Goal: Task Accomplishment & Management: Manage account settings

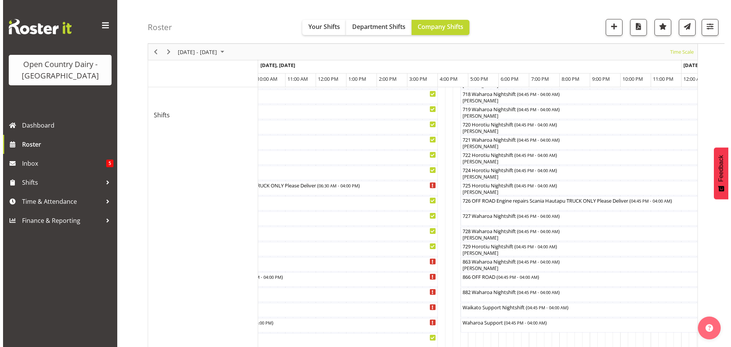
scroll to position [419, 0]
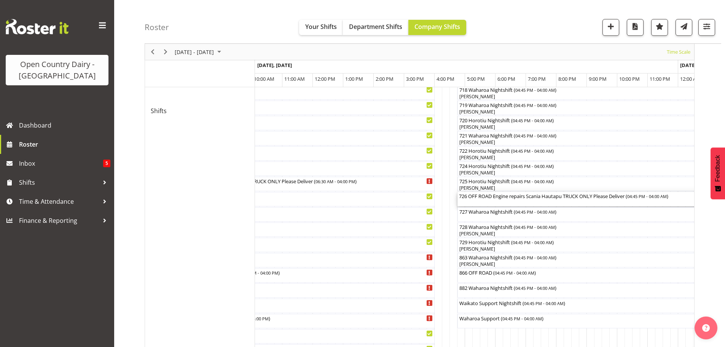
click at [490, 200] on div "726 OFF ROAD Engine repairs Scania Hautapu TRUCK ONLY Please Deliver ( 04:45 PM…" at bounding box center [629, 199] width 340 height 14
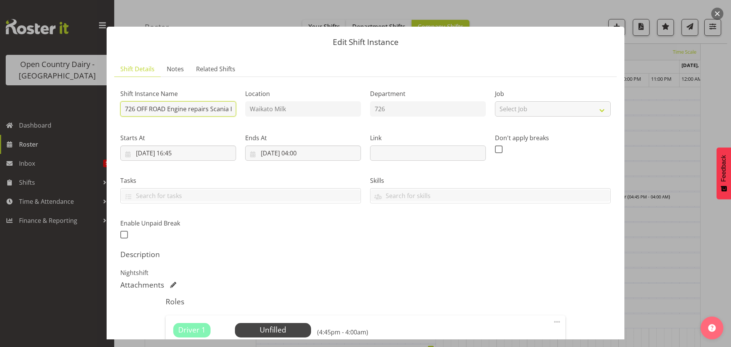
scroll to position [0, 104]
click at [270, 104] on div "Shift Instance Name 726 OFF ROAD Engine repairs Scania Hautapu TRUCK ONLY Pleas…" at bounding box center [366, 161] width 500 height 167
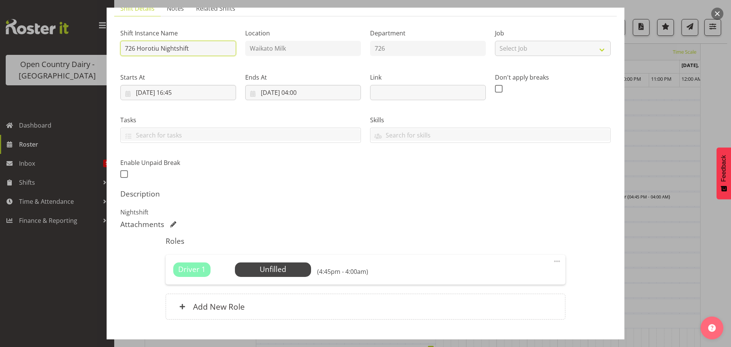
scroll to position [109, 0]
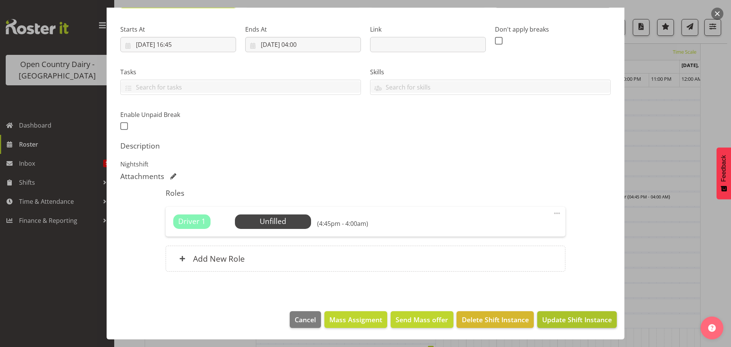
type input "726 Horotiu Nightshift"
click at [570, 320] on span "Update Shift Instance" at bounding box center [577, 320] width 70 height 10
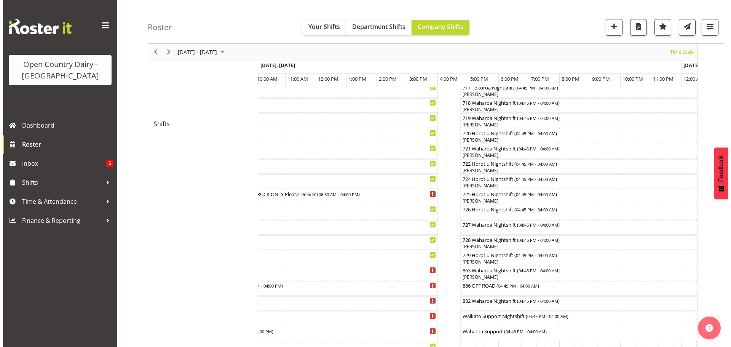
scroll to position [411, 0]
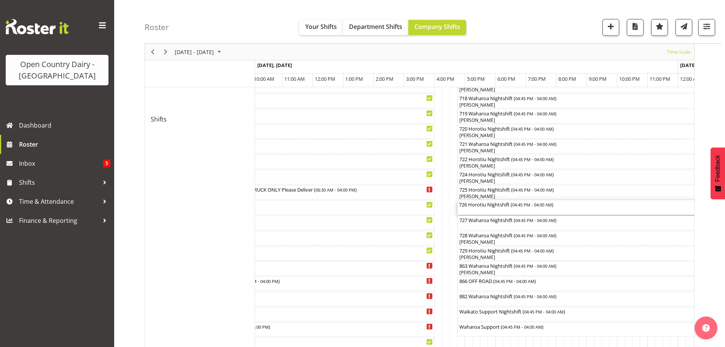
click at [496, 208] on div "726 Horotiu Nightshift ( 04:45 PM - 04:00 AM )" at bounding box center [629, 207] width 340 height 14
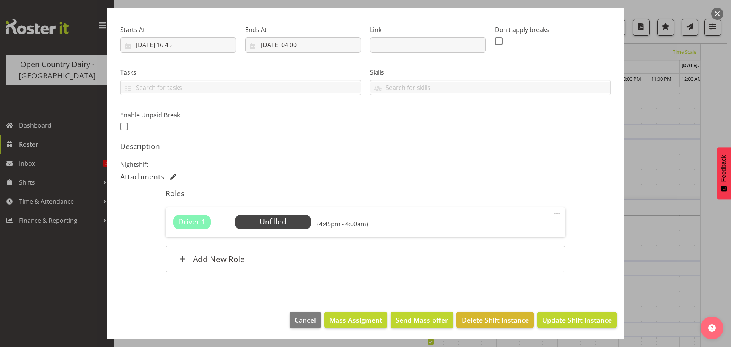
scroll to position [109, 0]
click at [264, 223] on span "Select Employee" at bounding box center [272, 221] width 57 height 11
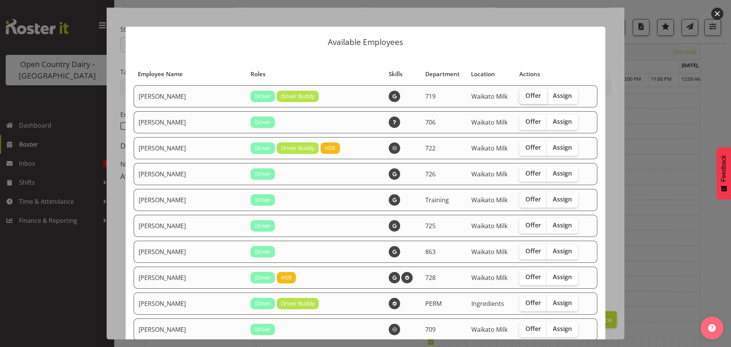
click at [519, 99] on label "Offer" at bounding box center [533, 96] width 28 height 15
click at [519, 98] on input "Offer" at bounding box center [521, 95] width 5 height 5
checkbox input "true"
click at [526, 144] on span "Offer" at bounding box center [534, 148] width 16 height 8
click at [519, 145] on input "Offer" at bounding box center [521, 147] width 5 height 5
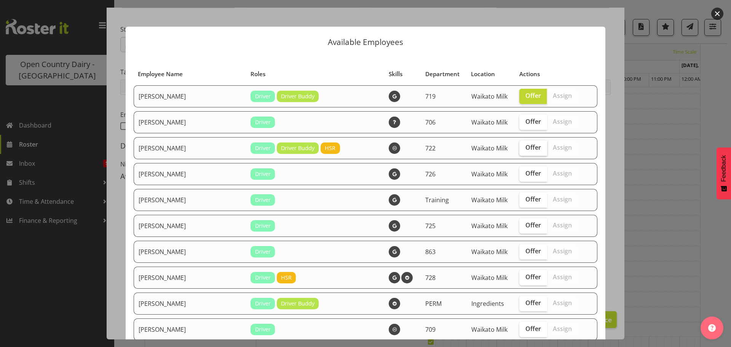
checkbox input "true"
click at [526, 198] on span "Offer" at bounding box center [534, 199] width 16 height 8
click at [520, 198] on input "Offer" at bounding box center [521, 199] width 5 height 5
checkbox input "true"
click at [526, 226] on span "Offer" at bounding box center [534, 225] width 16 height 8
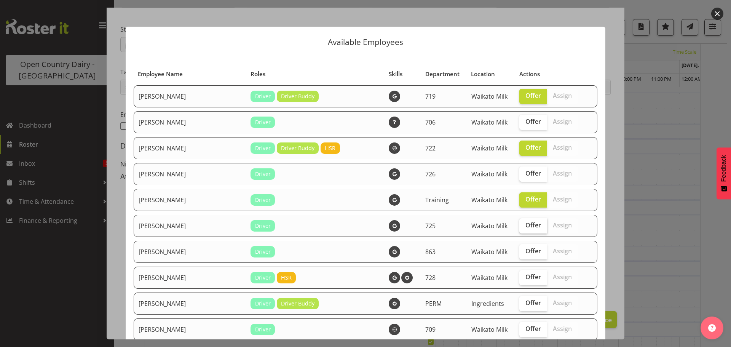
click at [521, 226] on input "Offer" at bounding box center [521, 225] width 5 height 5
checkbox input "true"
click at [526, 253] on span "Offer" at bounding box center [534, 251] width 16 height 8
click at [520, 253] on input "Offer" at bounding box center [521, 251] width 5 height 5
checkbox input "true"
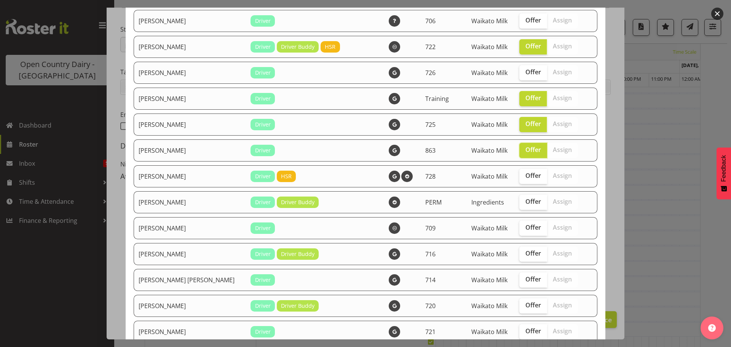
scroll to position [114, 0]
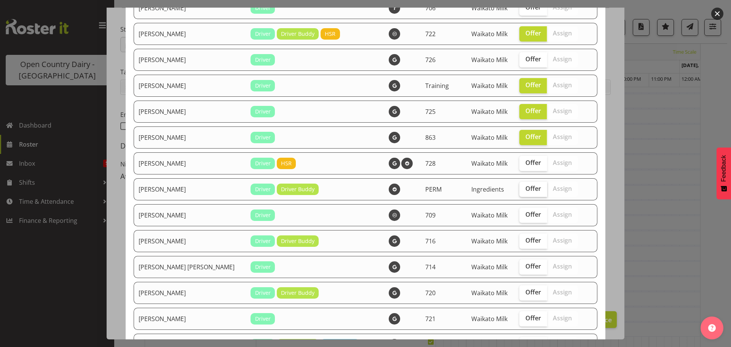
click at [526, 189] on span "Offer" at bounding box center [534, 189] width 16 height 8
click at [521, 189] on input "Offer" at bounding box center [521, 188] width 5 height 5
checkbox input "true"
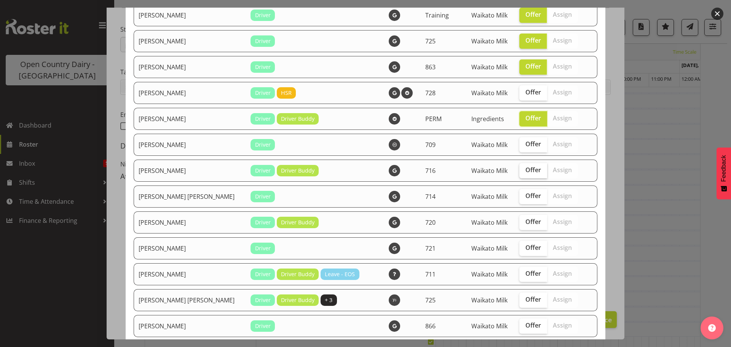
scroll to position [190, 0]
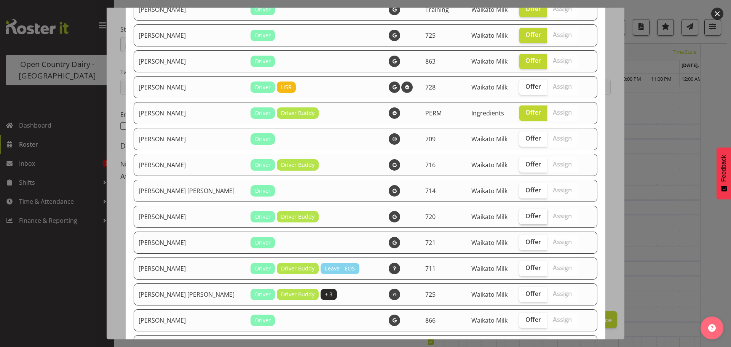
click at [526, 219] on span "Offer" at bounding box center [534, 216] width 16 height 8
click at [519, 219] on input "Offer" at bounding box center [521, 216] width 5 height 5
checkbox input "true"
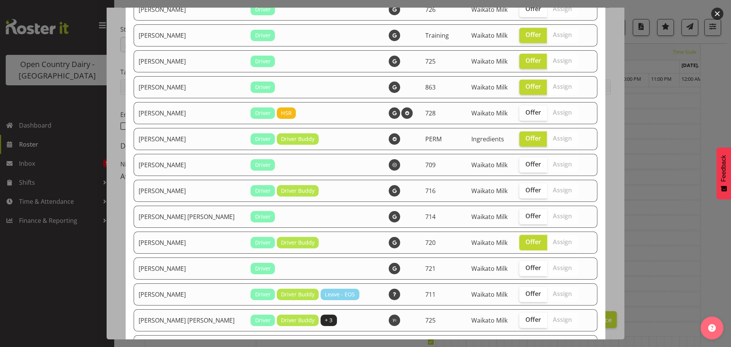
scroll to position [38, 0]
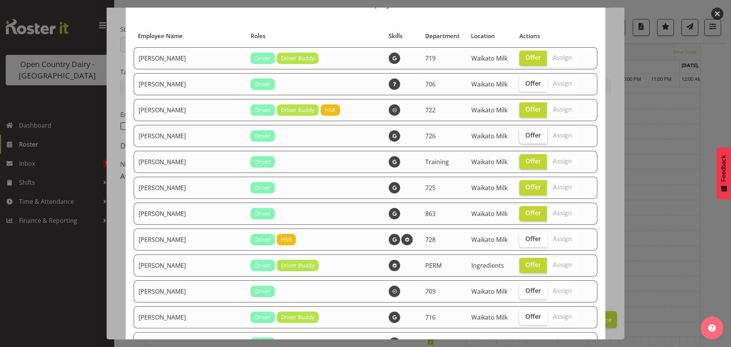
click at [526, 134] on span "Offer" at bounding box center [534, 135] width 16 height 8
click at [523, 134] on input "Offer" at bounding box center [521, 135] width 5 height 5
checkbox input "true"
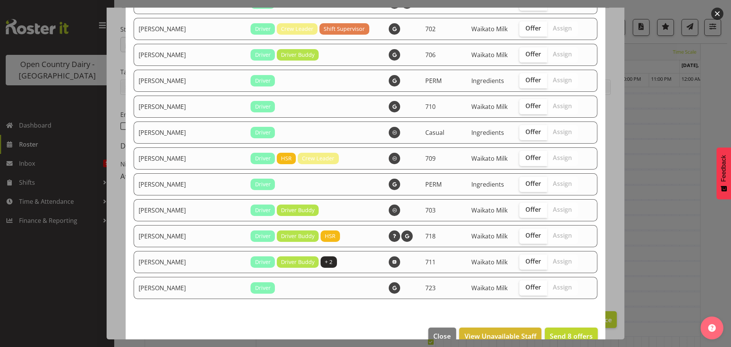
scroll to position [887, 0]
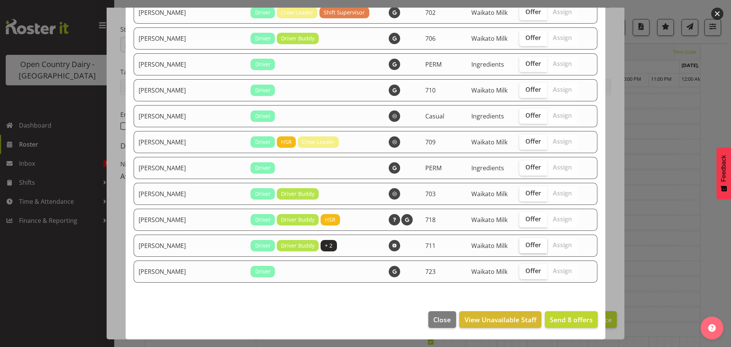
click at [526, 241] on span "Offer" at bounding box center [534, 245] width 16 height 8
click at [524, 243] on input "Offer" at bounding box center [521, 245] width 5 height 5
checkbox input "true"
click at [526, 217] on span "Offer" at bounding box center [534, 219] width 16 height 8
click at [523, 217] on input "Offer" at bounding box center [521, 219] width 5 height 5
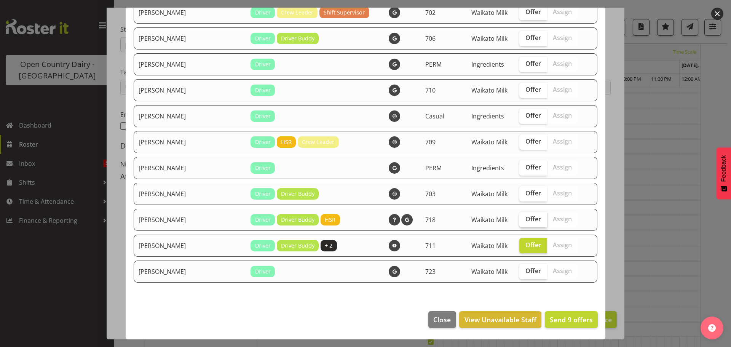
checkbox input "true"
click at [526, 189] on span "Offer" at bounding box center [534, 193] width 16 height 8
click at [519, 191] on input "Offer" at bounding box center [521, 193] width 5 height 5
checkbox input "true"
click at [526, 89] on span "Offer" at bounding box center [534, 90] width 16 height 8
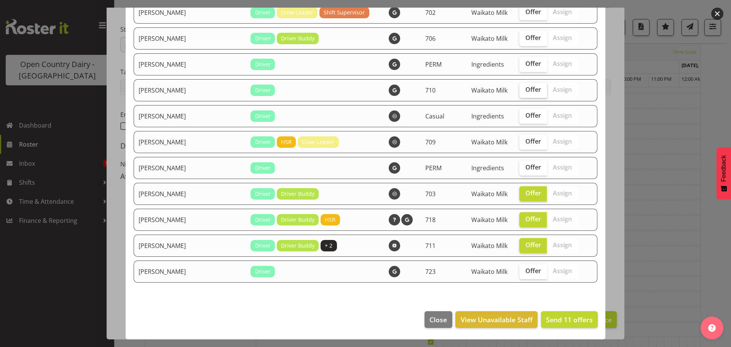
click at [520, 89] on input "Offer" at bounding box center [521, 89] width 5 height 5
checkbox input "true"
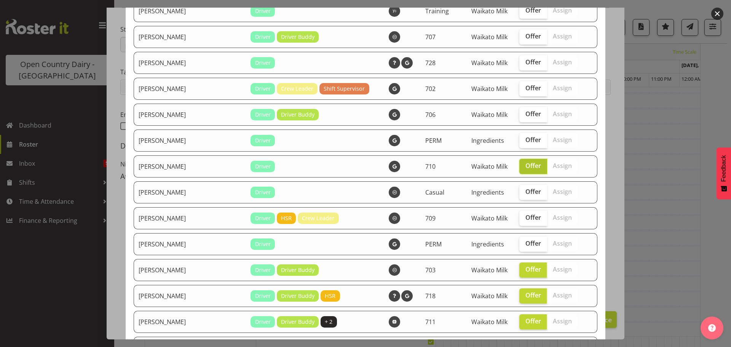
scroll to position [772, 0]
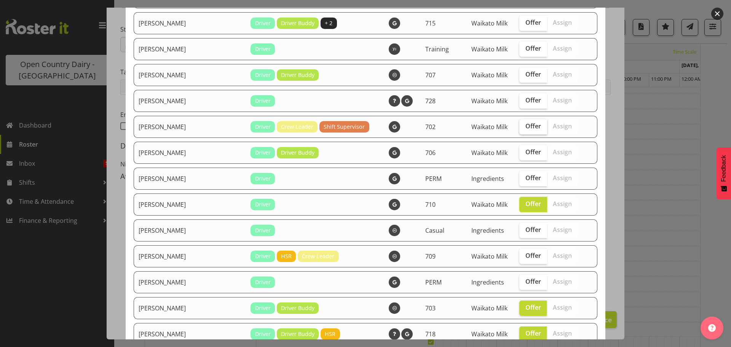
click at [526, 129] on span "Offer" at bounding box center [534, 126] width 16 height 8
click at [520, 129] on input "Offer" at bounding box center [521, 126] width 5 height 5
click at [526, 129] on span "Offer" at bounding box center [534, 126] width 16 height 8
click at [520, 129] on input "Offer" at bounding box center [521, 126] width 5 height 5
checkbox input "false"
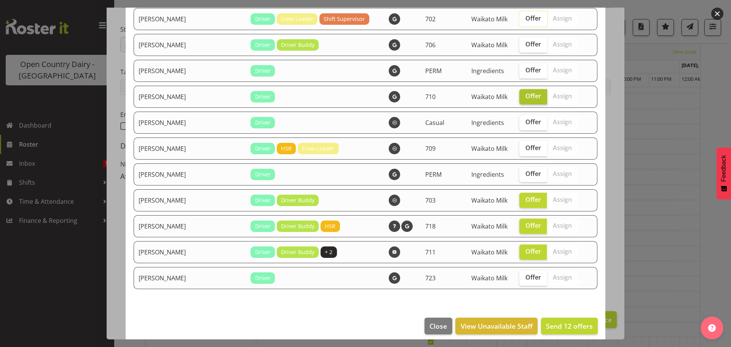
scroll to position [887, 0]
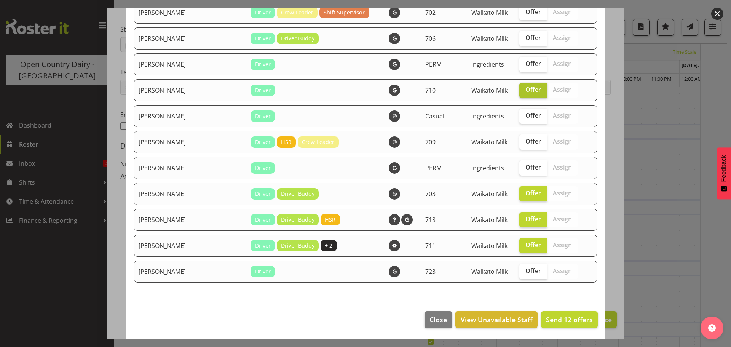
click at [526, 89] on span "Offer" at bounding box center [534, 90] width 16 height 8
click at [519, 89] on input "Offer" at bounding box center [521, 89] width 5 height 5
checkbox input "false"
drag, startPoint x: 522, startPoint y: 221, endPoint x: 522, endPoint y: 225, distance: 4.6
click at [526, 220] on span "Offer" at bounding box center [534, 219] width 16 height 8
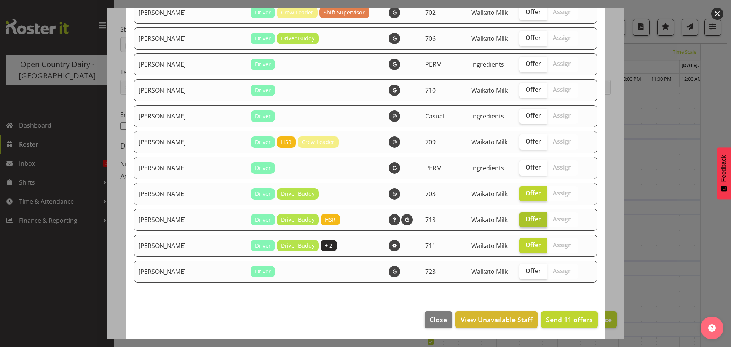
click at [522, 220] on input "Offer" at bounding box center [521, 219] width 5 height 5
checkbox input "false"
drag, startPoint x: 524, startPoint y: 242, endPoint x: 517, endPoint y: 220, distance: 23.1
click at [526, 242] on span "Offer" at bounding box center [534, 245] width 16 height 8
click at [524, 243] on input "Offer" at bounding box center [521, 245] width 5 height 5
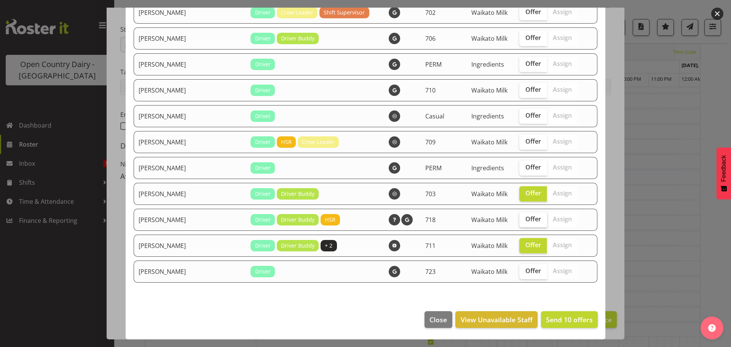
checkbox input "false"
click at [526, 194] on span "Offer" at bounding box center [534, 193] width 16 height 8
click at [524, 194] on input "Offer" at bounding box center [521, 193] width 5 height 5
checkbox input "false"
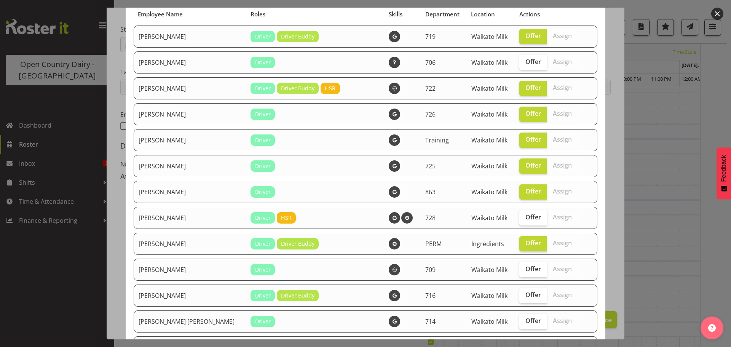
scroll to position [0, 0]
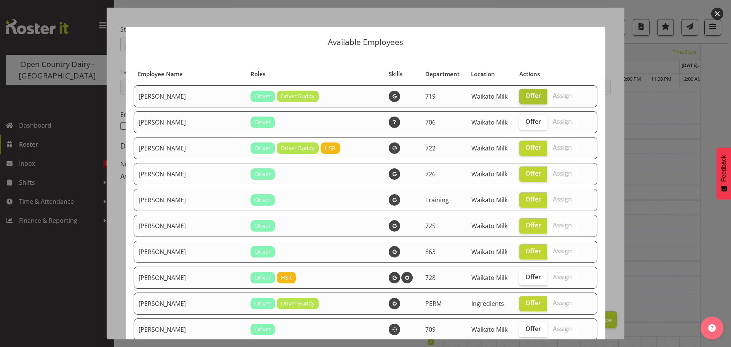
click at [529, 97] on span "Offer" at bounding box center [534, 96] width 16 height 8
click at [524, 97] on input "Offer" at bounding box center [521, 95] width 5 height 5
checkbox input "false"
click at [526, 203] on span "Offer" at bounding box center [534, 199] width 16 height 8
click at [522, 202] on input "Offer" at bounding box center [521, 199] width 5 height 5
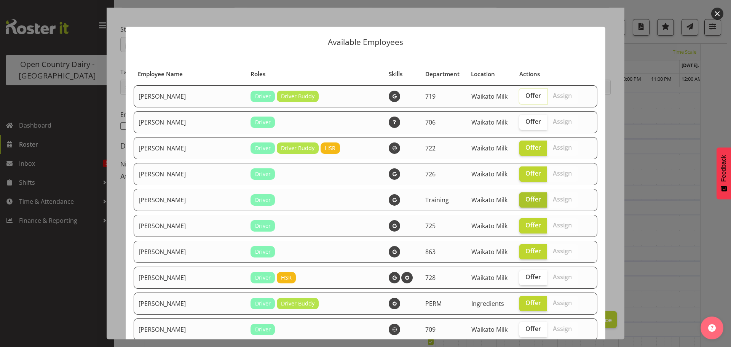
checkbox input "false"
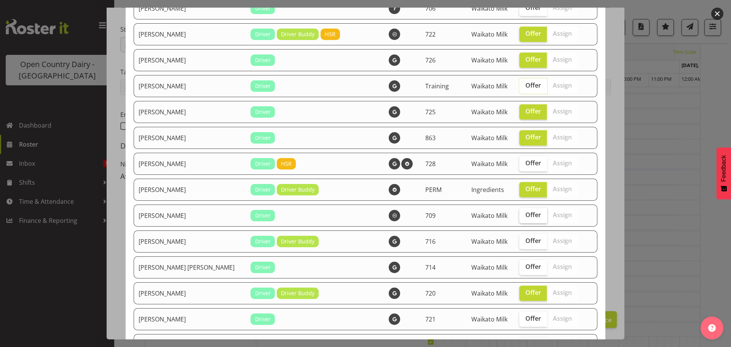
scroll to position [114, 0]
click at [524, 141] on label "Offer" at bounding box center [533, 137] width 28 height 15
click at [524, 139] on input "Offer" at bounding box center [521, 136] width 5 height 5
checkbox input "false"
click at [526, 186] on span "Offer" at bounding box center [534, 189] width 16 height 8
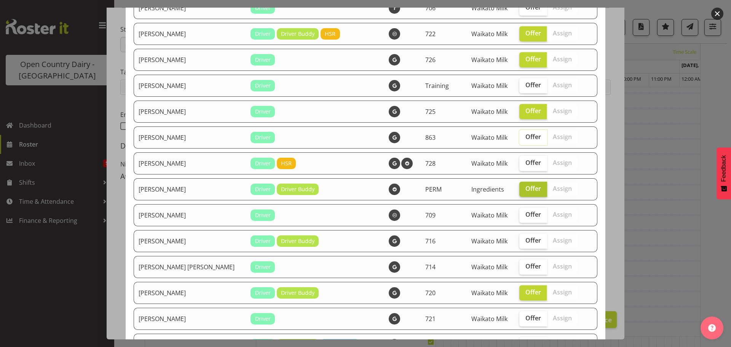
click at [521, 186] on input "Offer" at bounding box center [521, 188] width 5 height 5
checkbox input "false"
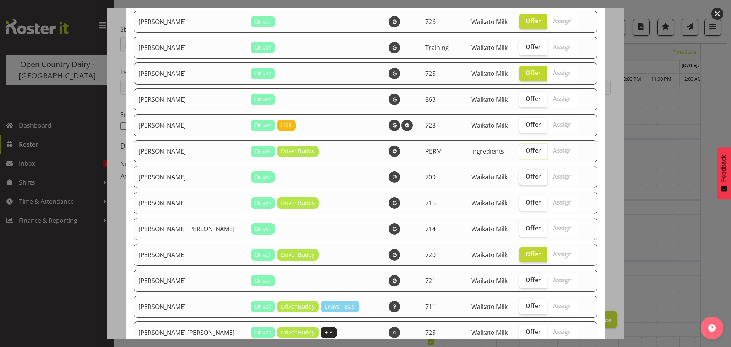
click at [522, 180] on label "Offer" at bounding box center [533, 176] width 28 height 15
click at [522, 179] on input "Offer" at bounding box center [521, 176] width 5 height 5
checkbox input "true"
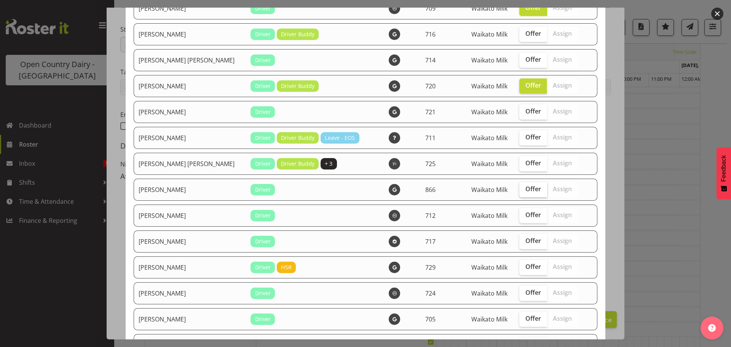
scroll to position [343, 0]
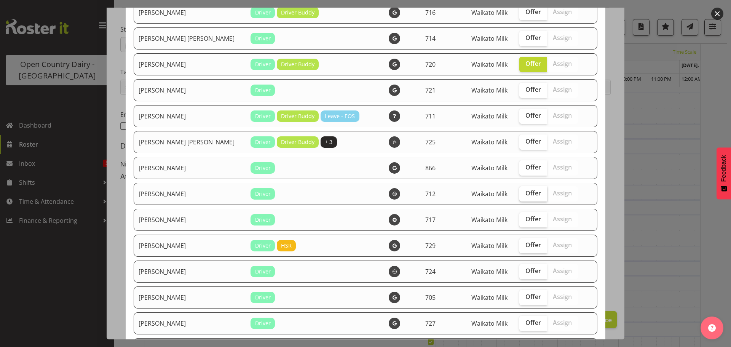
click at [526, 194] on span "Offer" at bounding box center [534, 193] width 16 height 8
click at [522, 194] on input "Offer" at bounding box center [521, 193] width 5 height 5
checkbox input "true"
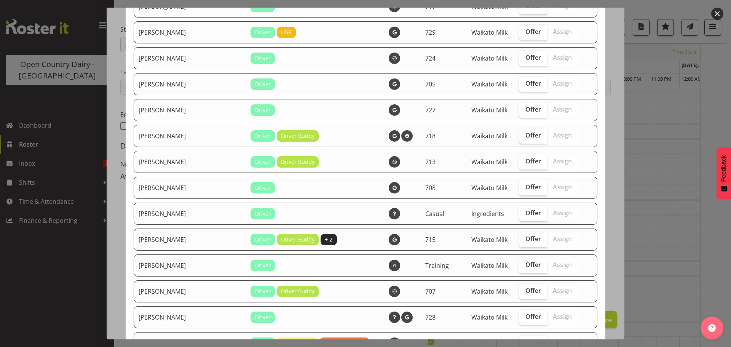
scroll to position [571, 0]
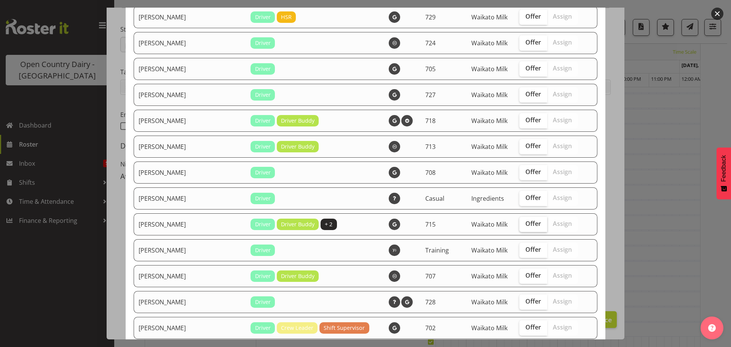
click at [526, 223] on span "Offer" at bounding box center [534, 224] width 16 height 8
click at [524, 223] on input "Offer" at bounding box center [521, 223] width 5 height 5
checkbox input "true"
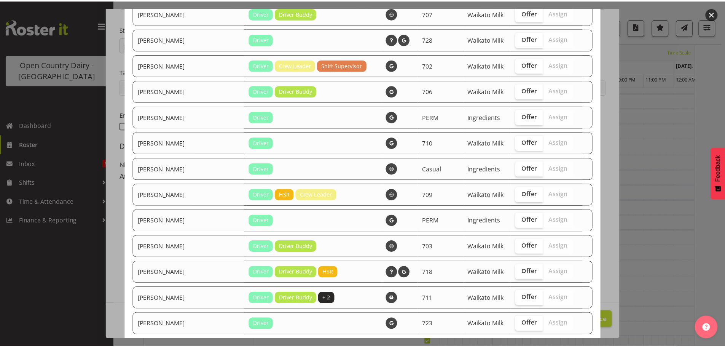
scroll to position [876, 0]
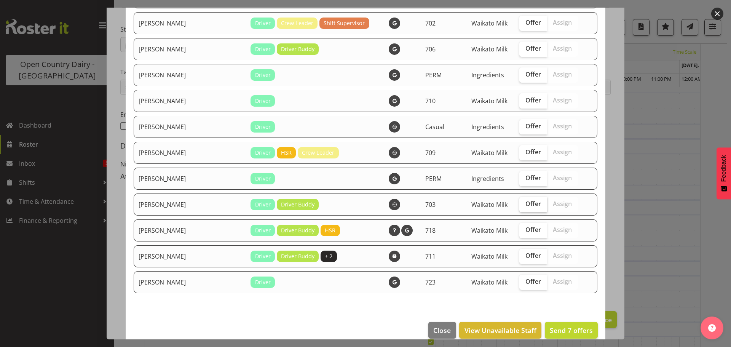
click at [526, 205] on span "Offer" at bounding box center [534, 204] width 16 height 8
click at [519, 205] on input "Offer" at bounding box center [521, 203] width 5 height 5
checkbox input "true"
click at [562, 327] on span "Send 8 offers" at bounding box center [571, 330] width 43 height 9
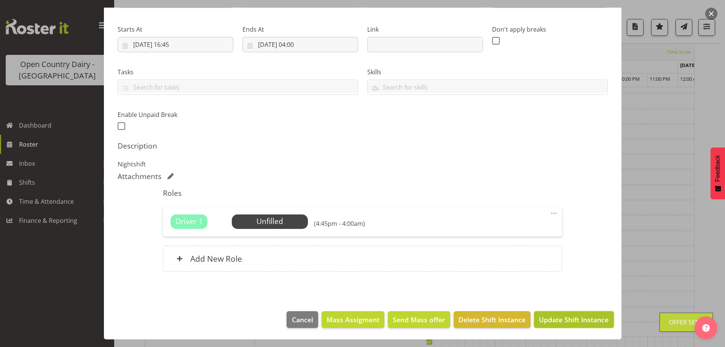
click at [573, 316] on span "Update Shift Instance" at bounding box center [574, 320] width 70 height 10
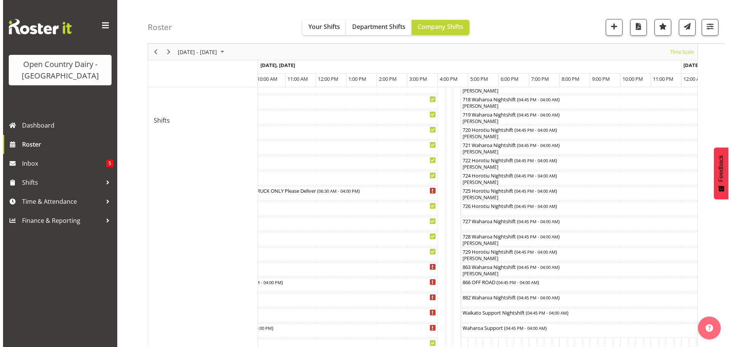
scroll to position [411, 0]
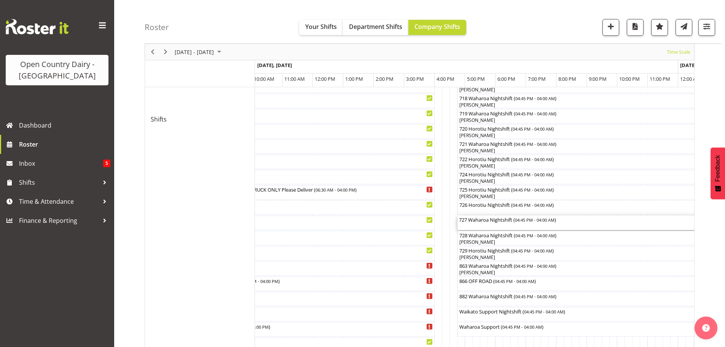
click at [475, 227] on div "727 Waharoa Nightshift ( 04:45 PM - 04:00 AM )" at bounding box center [629, 223] width 340 height 14
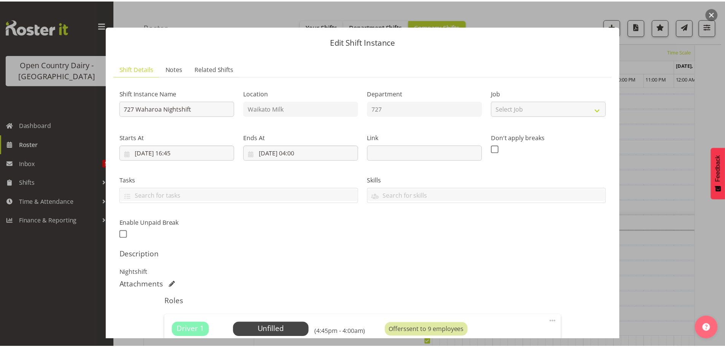
scroll to position [0, 0]
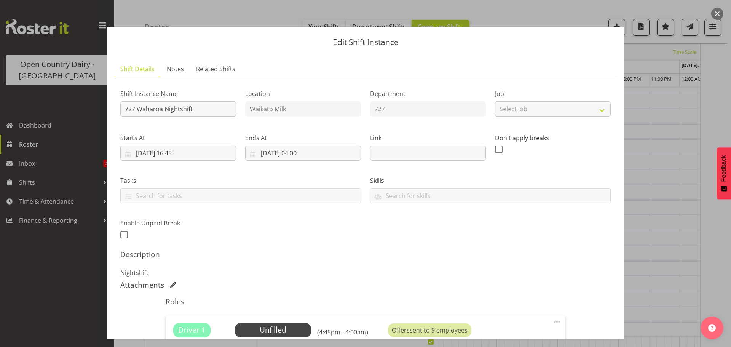
click at [206, 21] on div "Edit Shift Instance Shift Details Notes Related Shifts Shift Instance Name 727 …" at bounding box center [365, 174] width 533 height 332
click at [50, 265] on div at bounding box center [365, 173] width 731 height 347
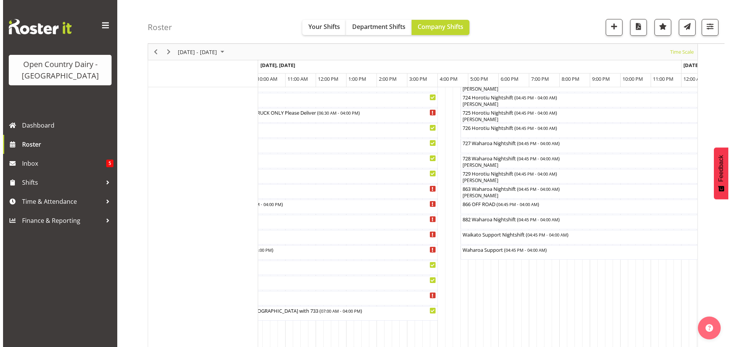
scroll to position [487, 0]
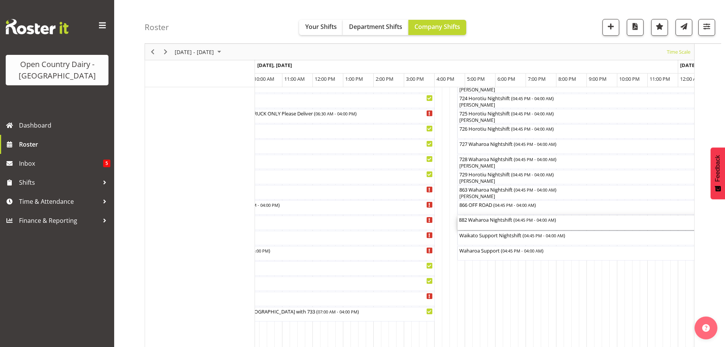
click at [498, 224] on div "882 Waharoa Nightshift ( 04:45 PM - 04:00 AM )" at bounding box center [629, 223] width 340 height 14
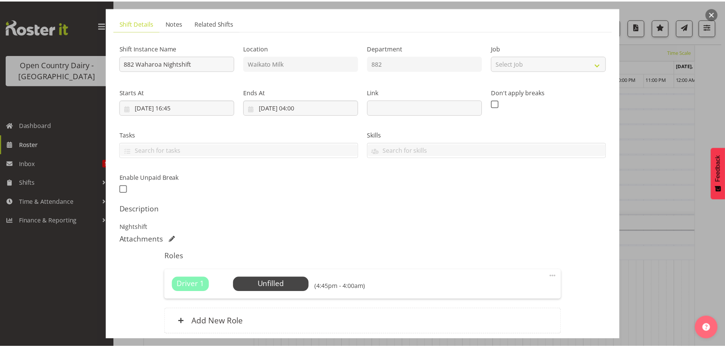
scroll to position [0, 0]
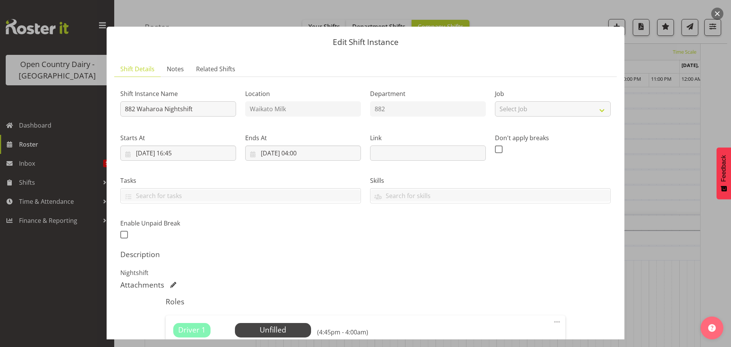
click at [88, 136] on div at bounding box center [365, 173] width 731 height 347
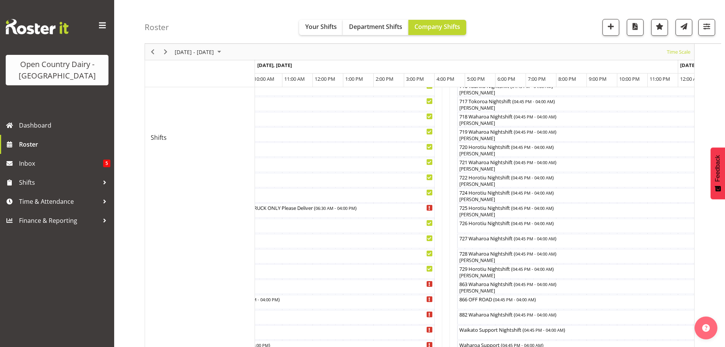
scroll to position [372, 0]
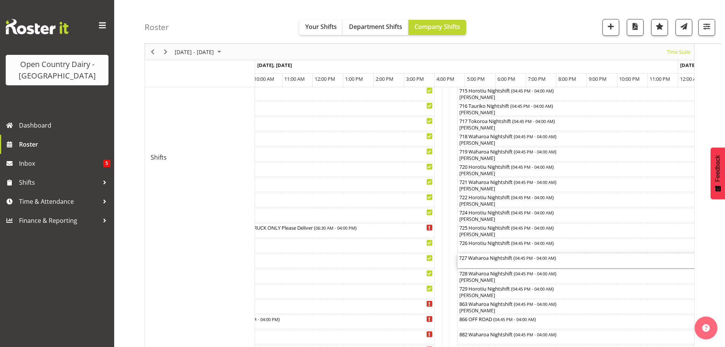
click at [502, 254] on div "727 Waharoa Nightshift ( 04:45 PM - 04:00 AM )" at bounding box center [629, 258] width 340 height 8
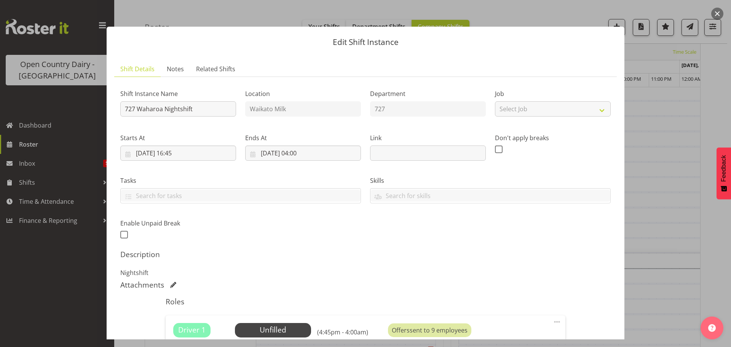
click at [73, 48] on div at bounding box center [365, 173] width 731 height 347
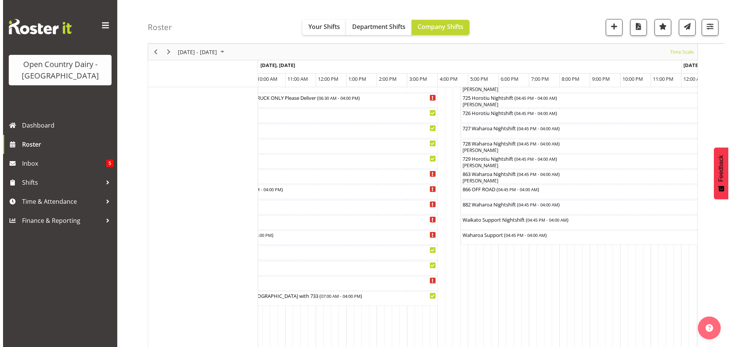
scroll to position [525, 0]
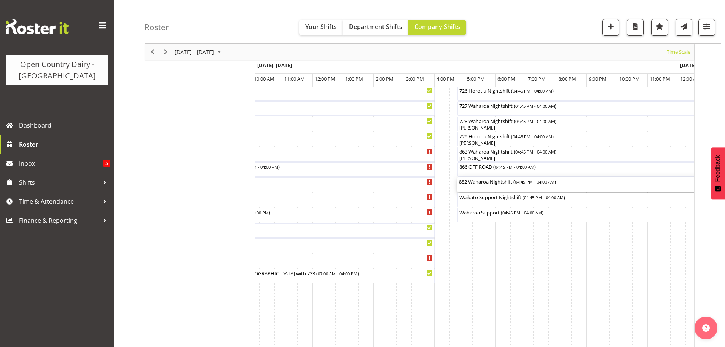
click at [474, 184] on div "882 Waharoa Nightshift ( 04:45 PM - 04:00 AM )" at bounding box center [629, 181] width 340 height 8
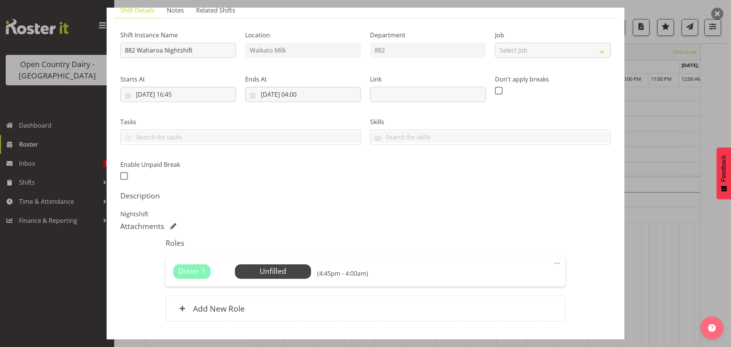
scroll to position [109, 0]
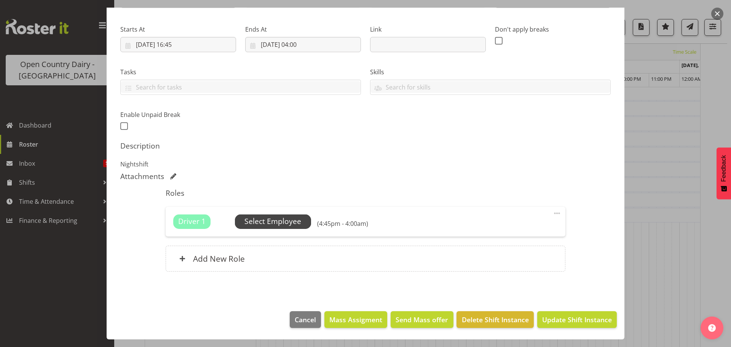
click at [282, 220] on span "Select Employee" at bounding box center [272, 221] width 57 height 11
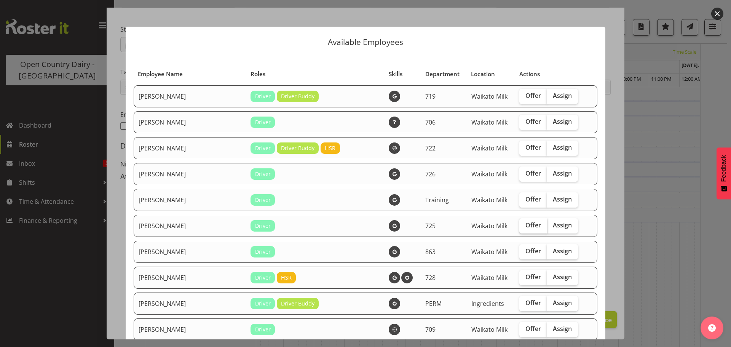
click at [526, 224] on span "Offer" at bounding box center [534, 225] width 16 height 8
click at [519, 224] on input "Offer" at bounding box center [521, 225] width 5 height 5
checkbox input "true"
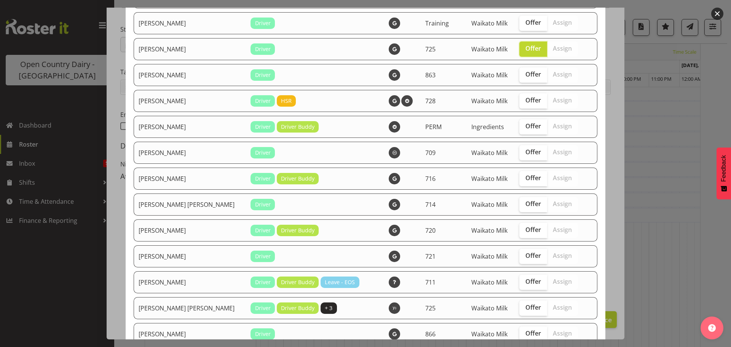
scroll to position [190, 0]
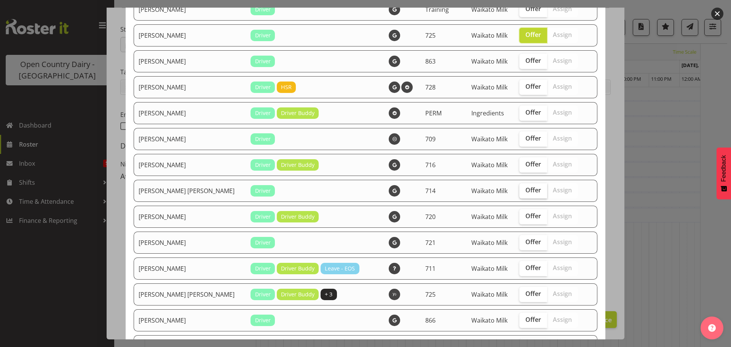
click at [526, 188] on span "Offer" at bounding box center [534, 190] width 16 height 8
click at [521, 188] on input "Offer" at bounding box center [521, 190] width 5 height 5
checkbox input "true"
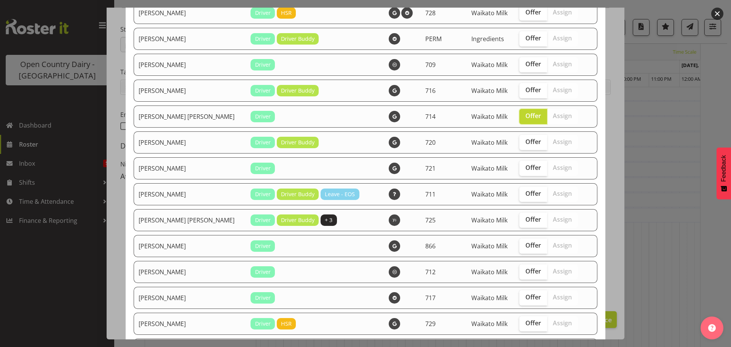
scroll to position [267, 0]
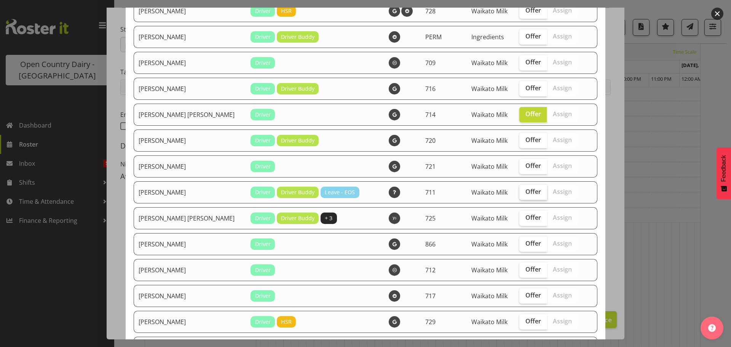
click at [526, 190] on span "Offer" at bounding box center [534, 192] width 16 height 8
click at [519, 190] on input "Offer" at bounding box center [521, 191] width 5 height 5
checkbox input "true"
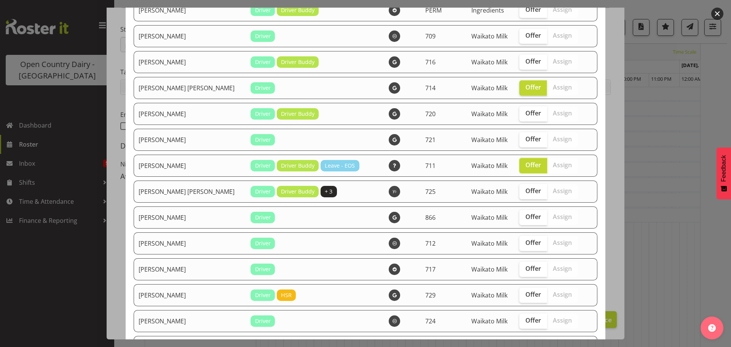
scroll to position [305, 0]
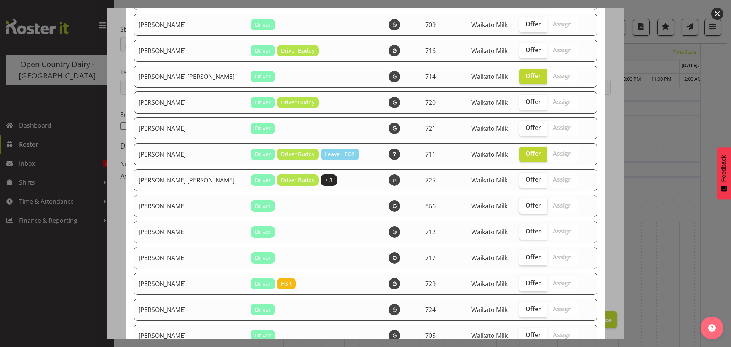
click at [526, 208] on span "Offer" at bounding box center [534, 205] width 16 height 8
click at [519, 208] on input "Offer" at bounding box center [521, 205] width 5 height 5
checkbox input "true"
click at [526, 231] on span "Offer" at bounding box center [534, 231] width 16 height 8
click at [519, 231] on input "Offer" at bounding box center [521, 231] width 5 height 5
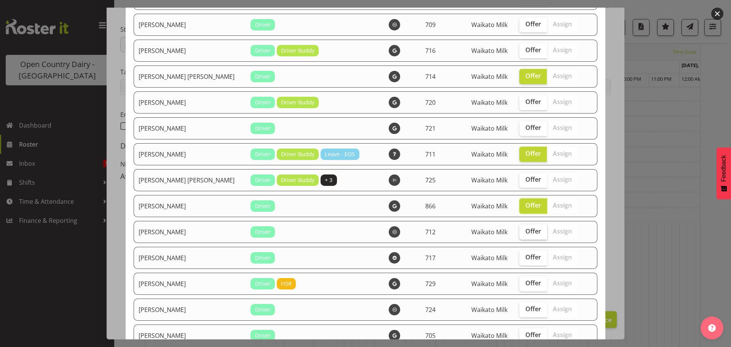
checkbox input "true"
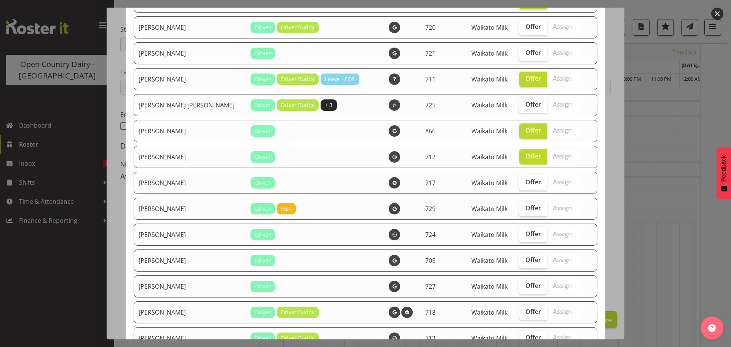
scroll to position [419, 0]
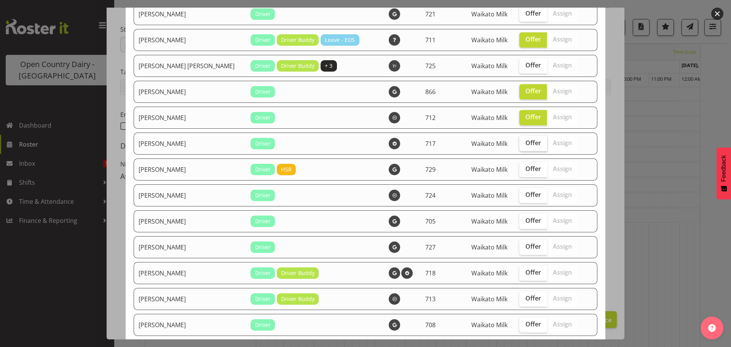
click at [519, 147] on label "Offer" at bounding box center [533, 143] width 28 height 15
click at [519, 145] on input "Offer" at bounding box center [521, 143] width 5 height 5
checkbox input "true"
click at [526, 166] on span "Offer" at bounding box center [534, 169] width 16 height 8
click at [521, 166] on input "Offer" at bounding box center [521, 168] width 5 height 5
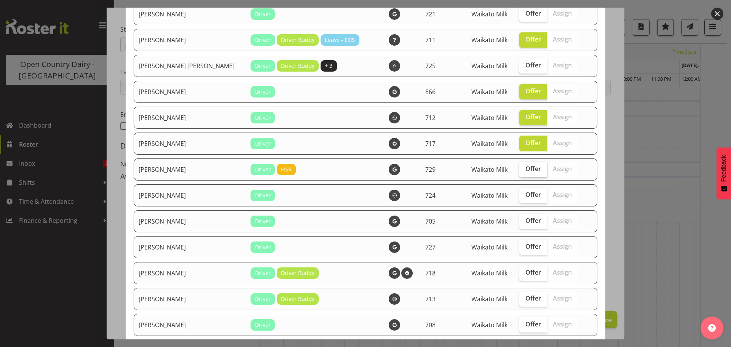
checkbox input "true"
click at [526, 193] on span "Offer" at bounding box center [534, 195] width 16 height 8
click at [519, 193] on input "Offer" at bounding box center [521, 194] width 5 height 5
checkbox input "true"
click at [526, 246] on span "Offer" at bounding box center [534, 247] width 16 height 8
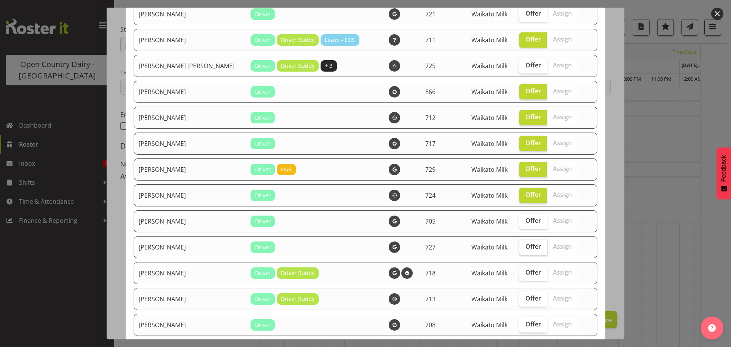
click at [519, 246] on input "Offer" at bounding box center [521, 246] width 5 height 5
checkbox input "true"
click at [526, 219] on span "Offer" at bounding box center [534, 221] width 16 height 8
click at [520, 219] on input "Offer" at bounding box center [521, 220] width 5 height 5
checkbox input "true"
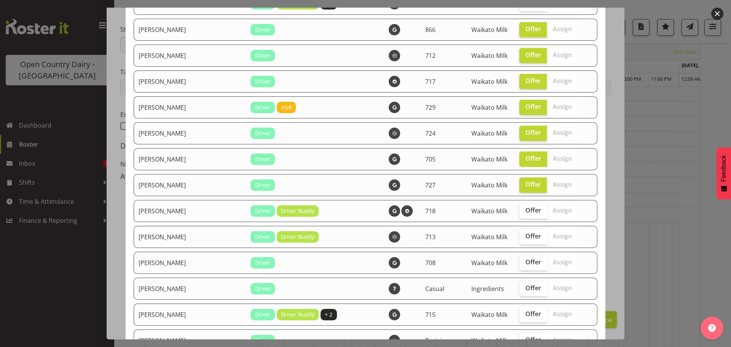
scroll to position [495, 0]
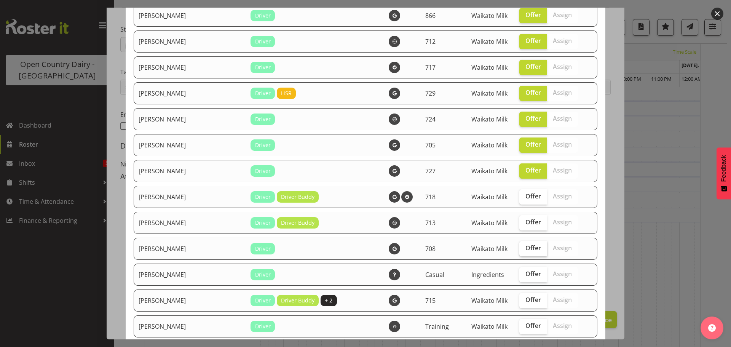
click at [526, 249] on span "Offer" at bounding box center [534, 248] width 16 height 8
click at [519, 249] on input "Offer" at bounding box center [521, 248] width 5 height 5
checkbox input "true"
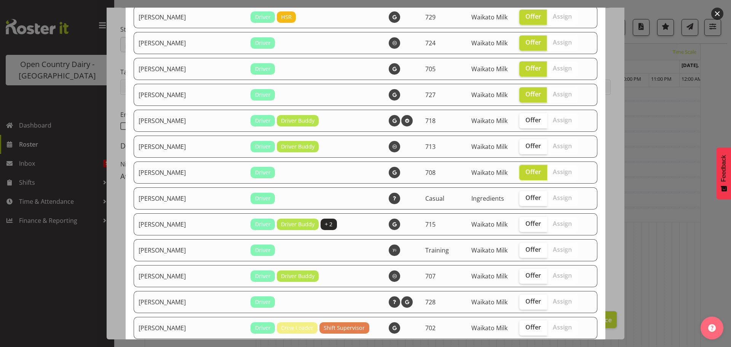
scroll to position [609, 0]
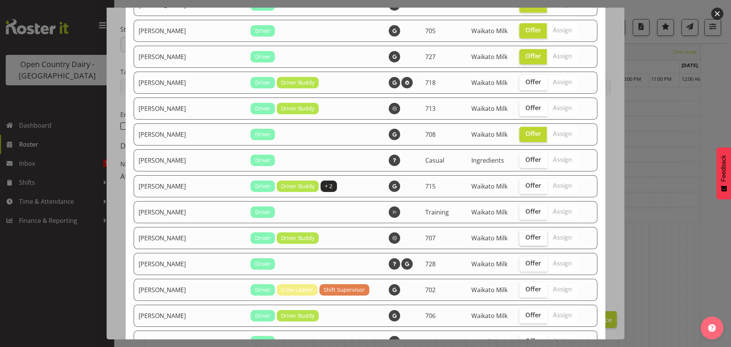
click at [526, 236] on span "Offer" at bounding box center [534, 237] width 16 height 8
click at [519, 236] on input "Offer" at bounding box center [521, 237] width 5 height 5
checkbox input "true"
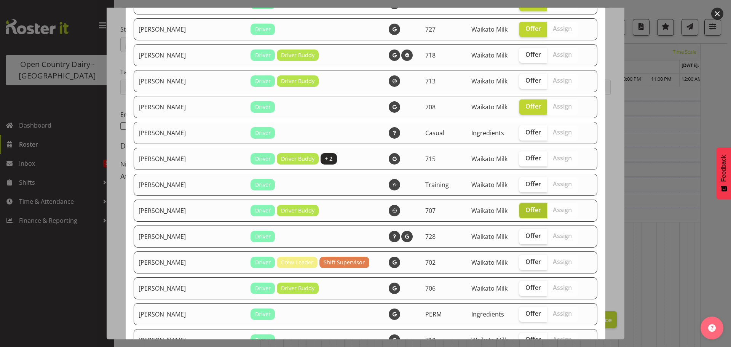
scroll to position [647, 0]
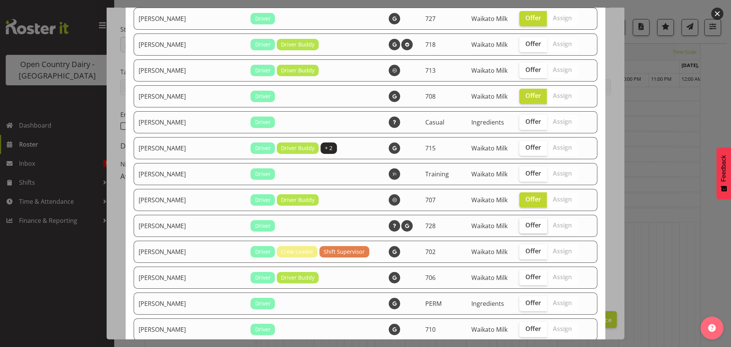
click at [526, 229] on span "Offer" at bounding box center [534, 225] width 16 height 8
click at [519, 228] on input "Offer" at bounding box center [521, 225] width 5 height 5
checkbox input "true"
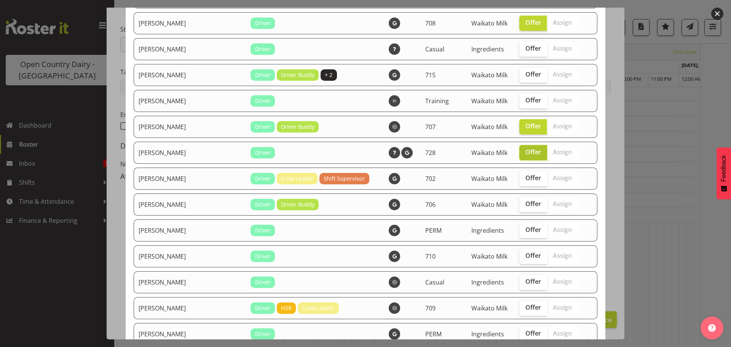
scroll to position [724, 0]
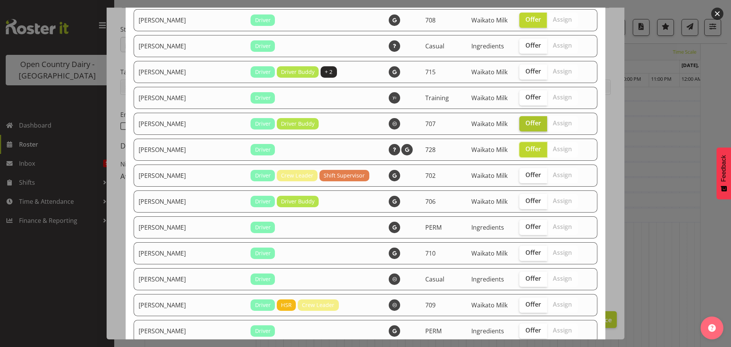
click at [526, 120] on span "Offer" at bounding box center [534, 123] width 16 height 8
click at [521, 121] on input "Offer" at bounding box center [521, 123] width 5 height 5
checkbox input "false"
click at [526, 199] on span "Offer" at bounding box center [534, 201] width 16 height 8
click at [519, 199] on input "Offer" at bounding box center [521, 200] width 5 height 5
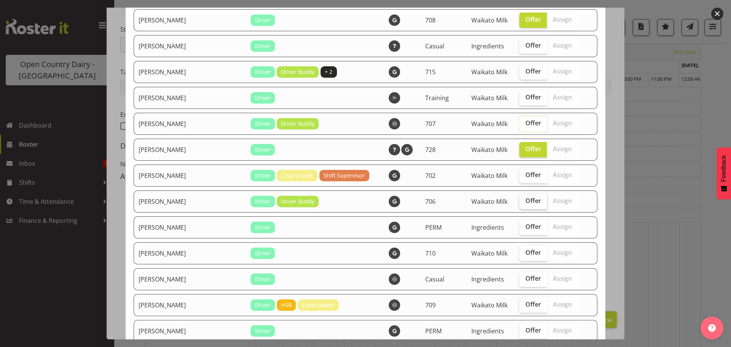
checkbox input "true"
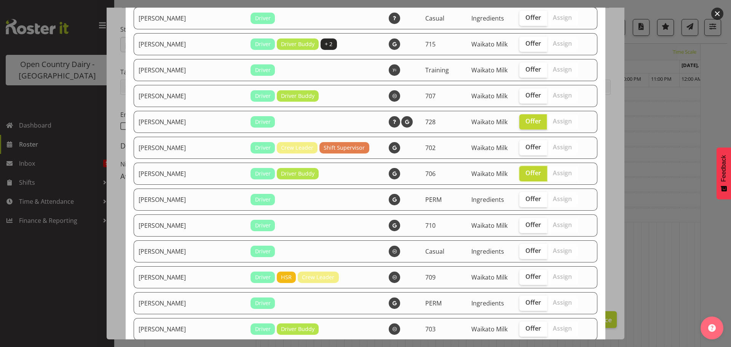
scroll to position [800, 0]
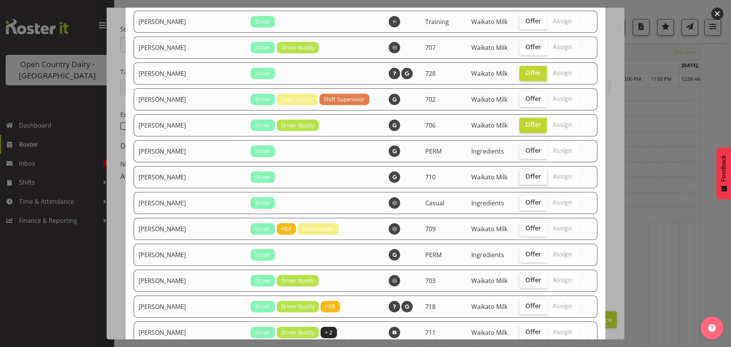
click at [526, 177] on span "Offer" at bounding box center [534, 177] width 16 height 8
click at [524, 177] on input "Offer" at bounding box center [521, 176] width 5 height 5
checkbox input "true"
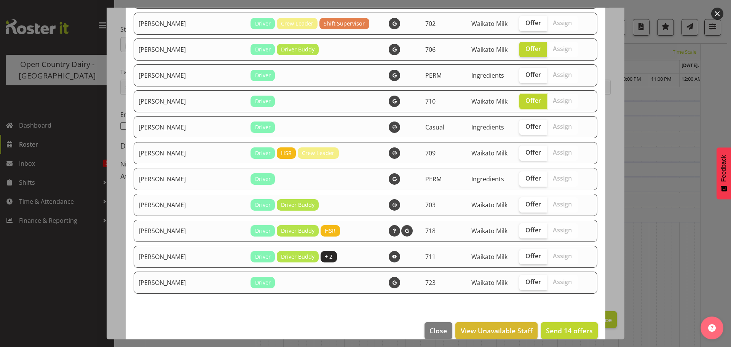
scroll to position [876, 0]
click at [526, 231] on span "Offer" at bounding box center [534, 230] width 16 height 8
click at [519, 231] on input "Offer" at bounding box center [521, 229] width 5 height 5
checkbox input "true"
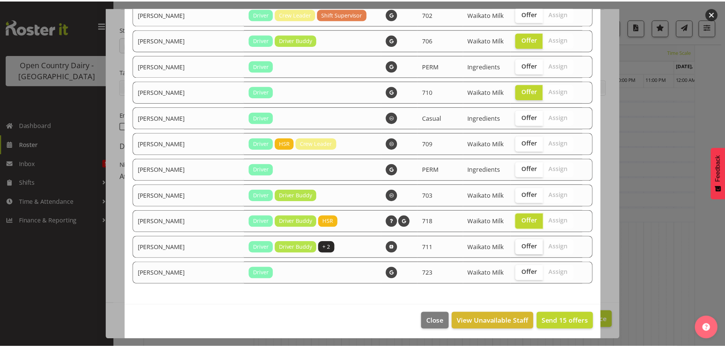
scroll to position [887, 0]
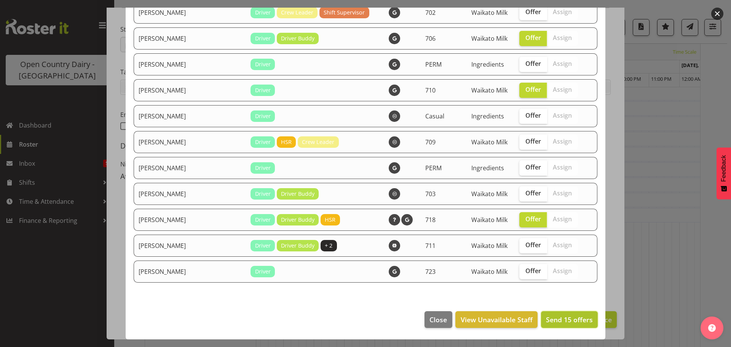
click at [577, 313] on button "Send 15 offers" at bounding box center [569, 319] width 57 height 17
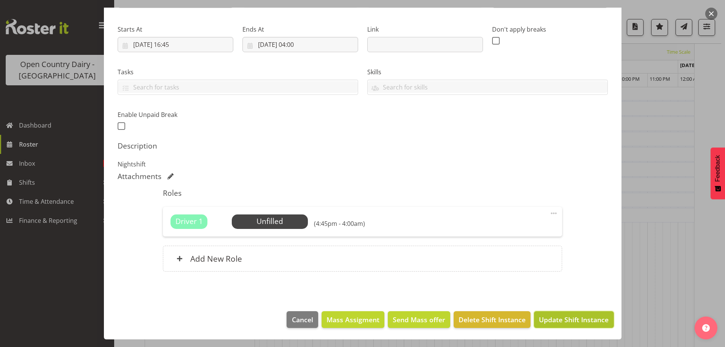
click at [572, 311] on button "Update Shift Instance" at bounding box center [574, 319] width 80 height 17
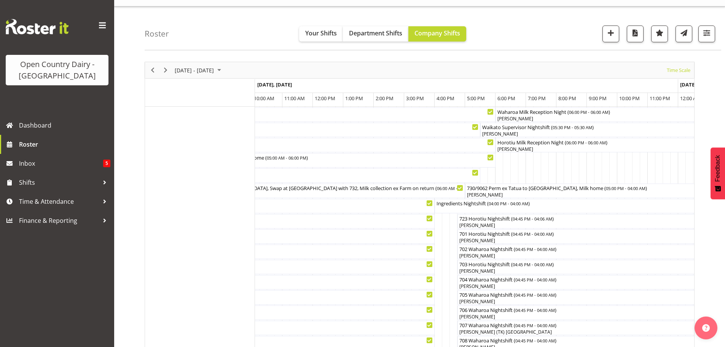
scroll to position [0, 0]
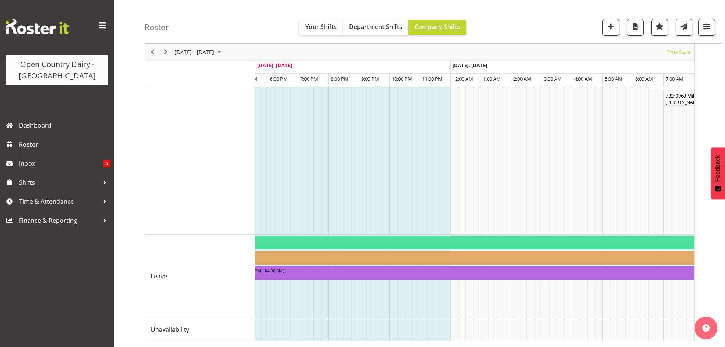
scroll to position [0, 3456]
